Goal: Task Accomplishment & Management: Use online tool/utility

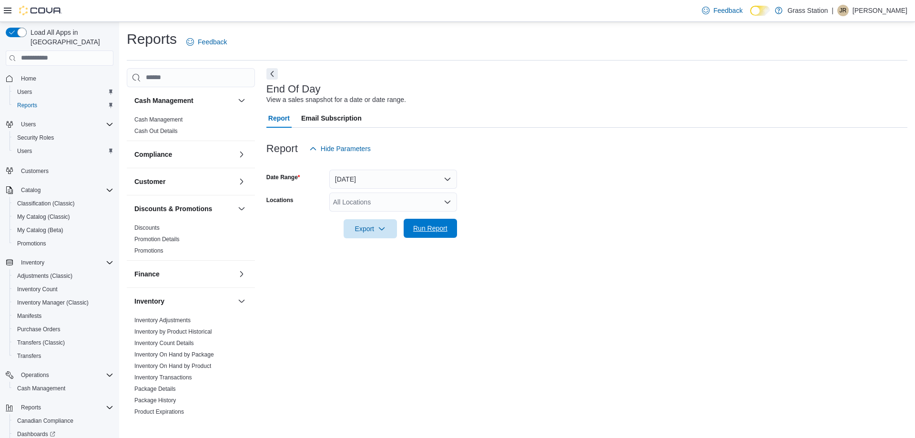
click at [437, 236] on span "Run Report" at bounding box center [430, 228] width 42 height 19
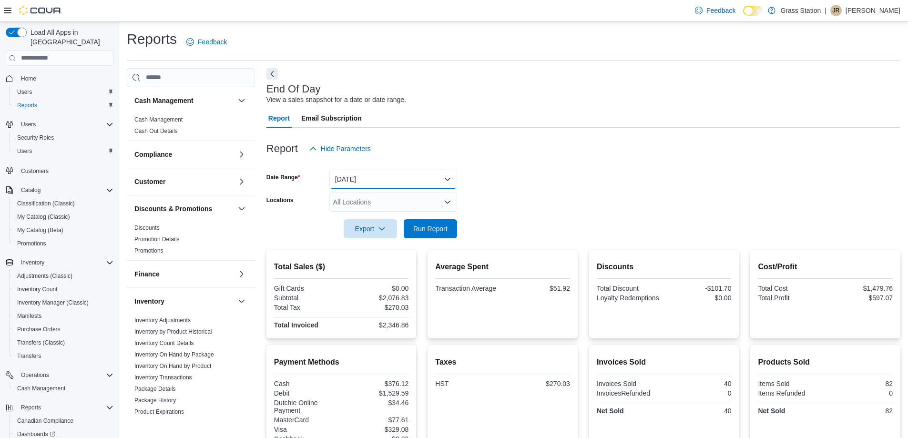
click at [385, 172] on button "[DATE]" at bounding box center [393, 179] width 128 height 19
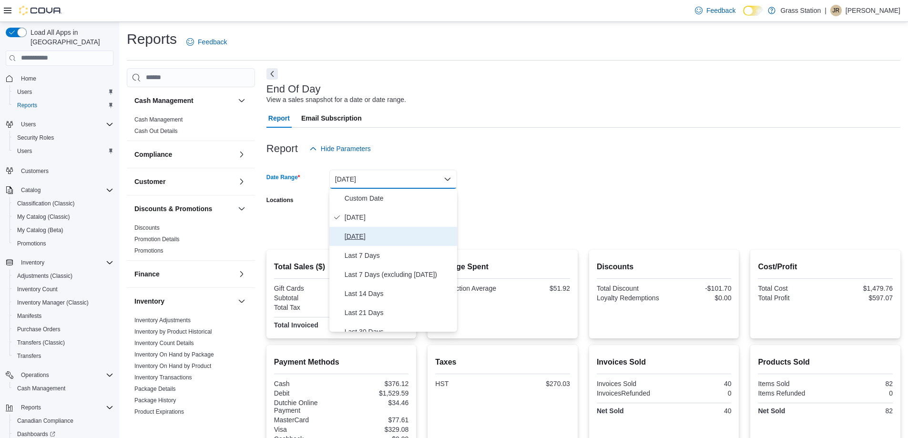
click at [351, 232] on span "[DATE]" at bounding box center [399, 236] width 109 height 11
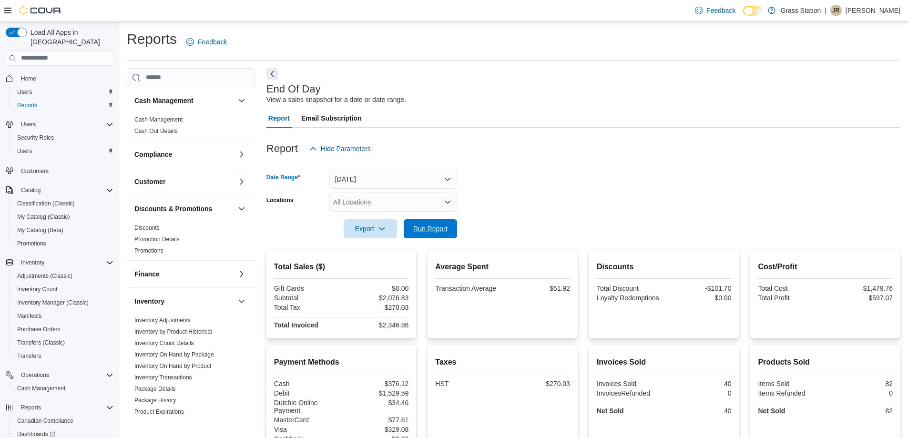
click at [426, 228] on span "Run Report" at bounding box center [430, 229] width 34 height 10
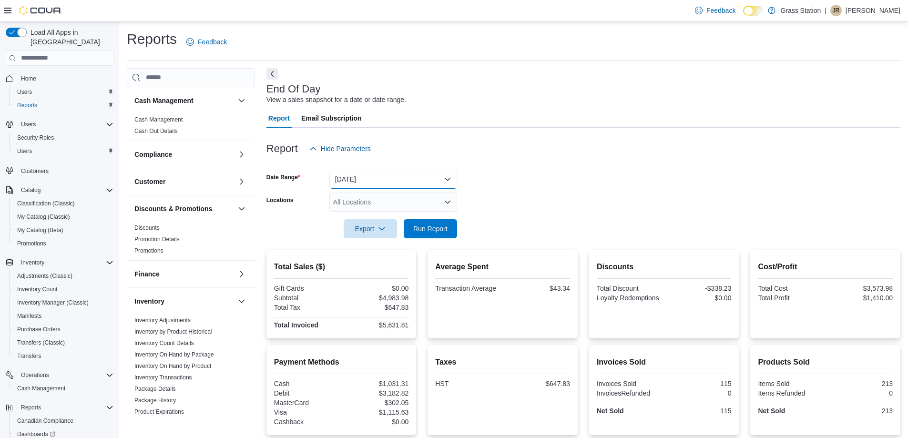
click at [407, 177] on button "[DATE]" at bounding box center [393, 179] width 128 height 19
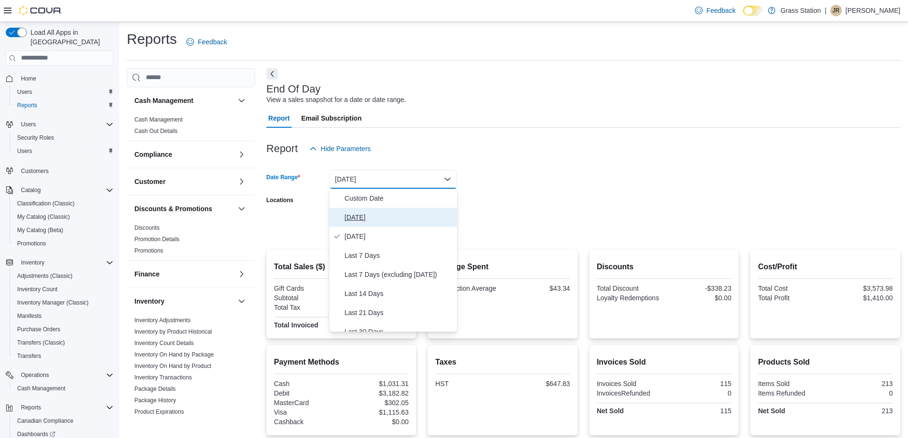
click at [389, 213] on span "[DATE]" at bounding box center [399, 217] width 109 height 11
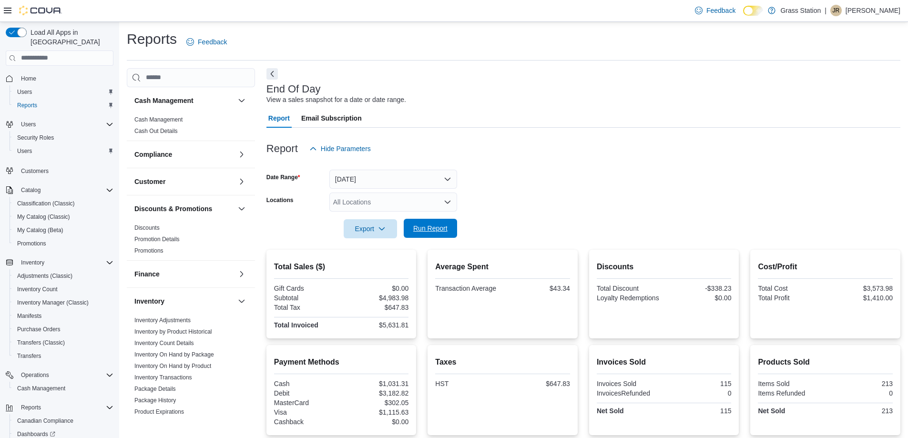
click at [421, 222] on span "Run Report" at bounding box center [430, 228] width 42 height 19
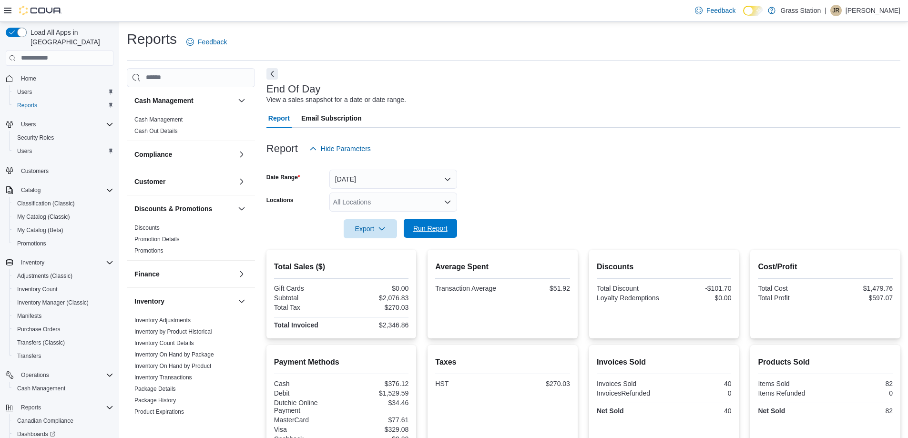
click at [448, 224] on span "Run Report" at bounding box center [430, 228] width 42 height 19
